Goal: Task Accomplishment & Management: Use online tool/utility

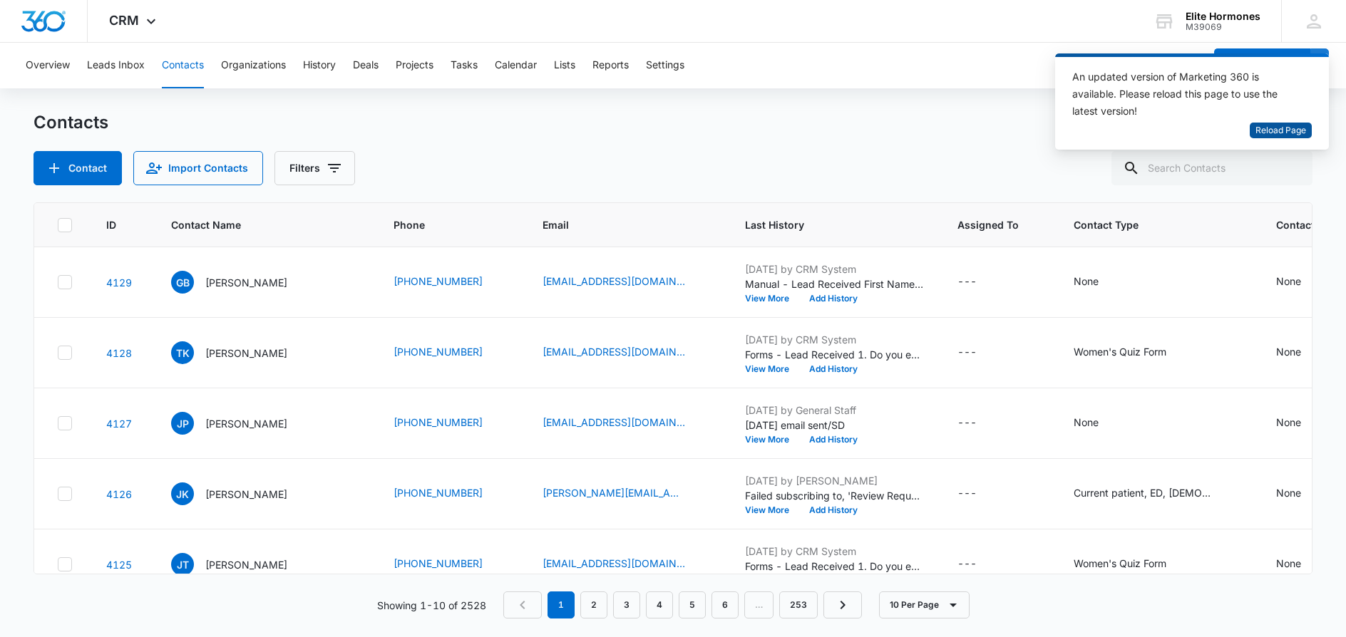
drag, startPoint x: 1291, startPoint y: 133, endPoint x: 1290, endPoint y: 140, distance: 7.9
click at [1291, 132] on span "Reload Page" at bounding box center [1281, 131] width 51 height 14
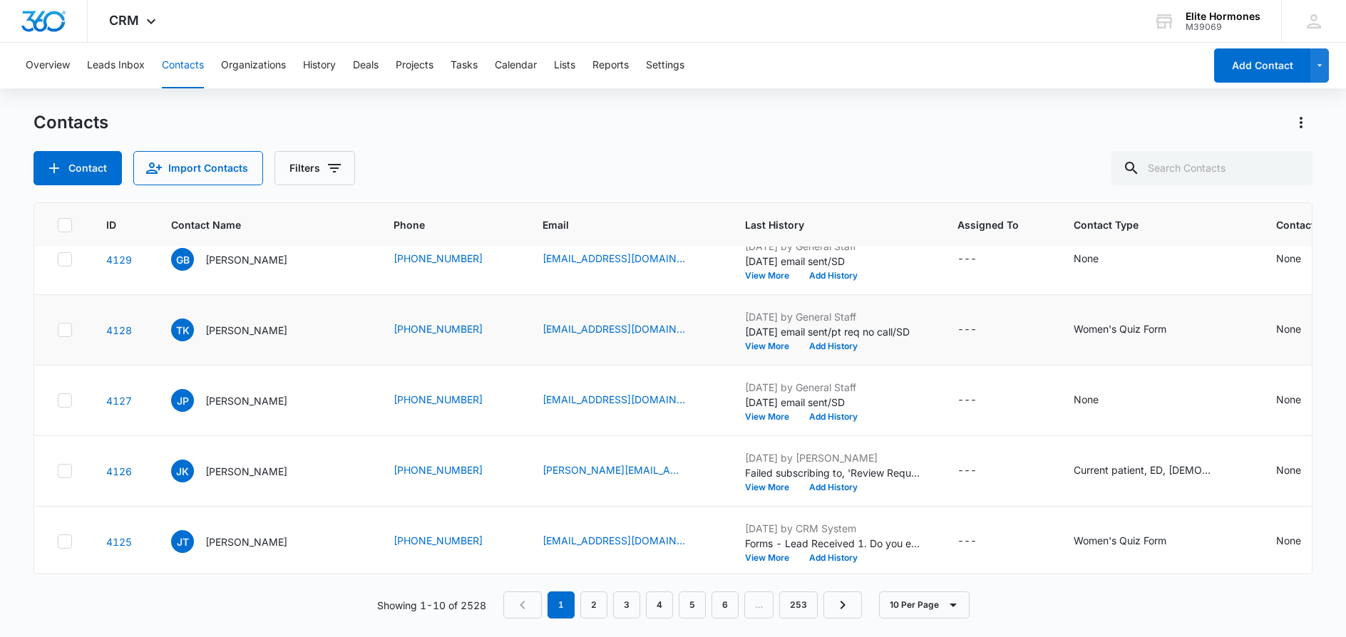
scroll to position [24, 0]
